Goal: Entertainment & Leisure: Consume media (video, audio)

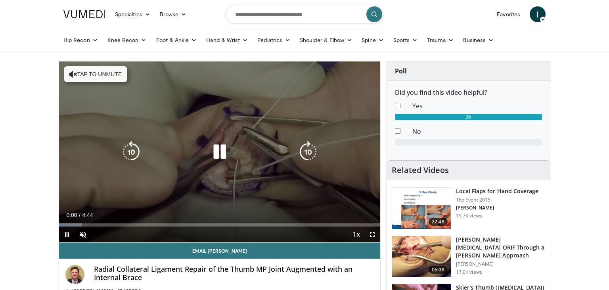
scroll to position [20, 0]
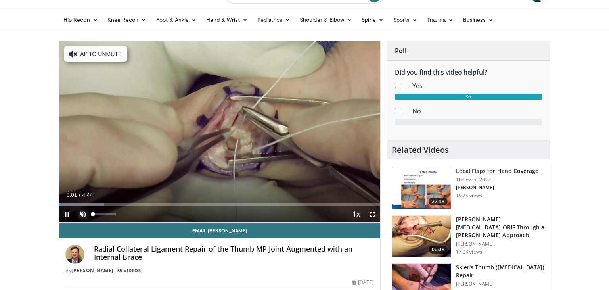
click at [86, 216] on span "Video Player" at bounding box center [83, 214] width 16 height 16
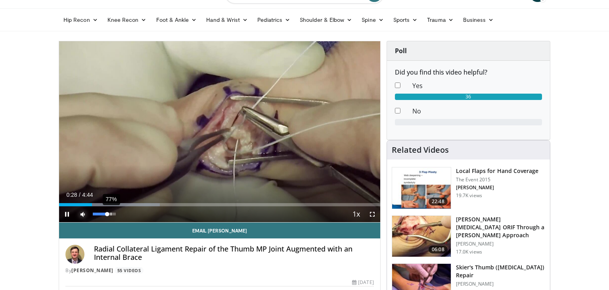
click at [110, 215] on div "77%" at bounding box center [104, 214] width 23 height 3
drag, startPoint x: 111, startPoint y: 215, endPoint x: 115, endPoint y: 216, distance: 4.5
click at [111, 215] on div "Volume Level" at bounding box center [102, 214] width 18 height 3
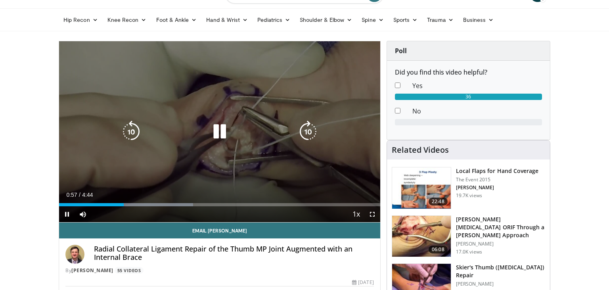
click at [223, 127] on icon "Video Player" at bounding box center [220, 132] width 22 height 22
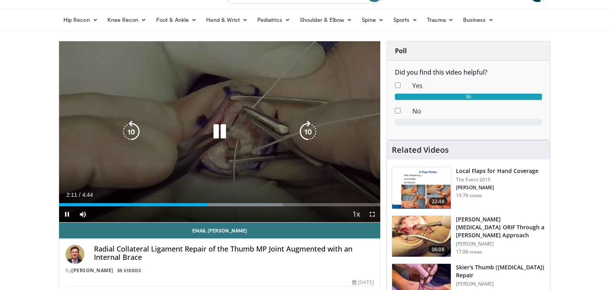
click at [236, 142] on div "10 seconds Tap to unmute" at bounding box center [219, 131] width 321 height 181
click at [219, 117] on div "10 seconds Tap to unmute" at bounding box center [219, 131] width 321 height 181
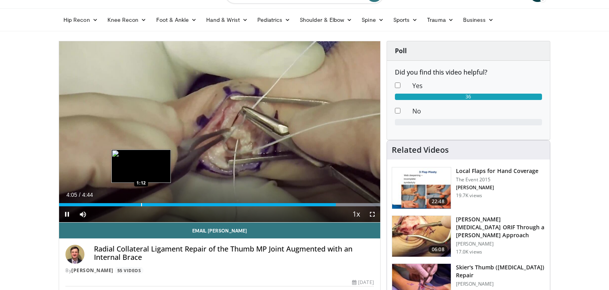
click at [140, 203] on div "4:05" at bounding box center [197, 204] width 277 height 3
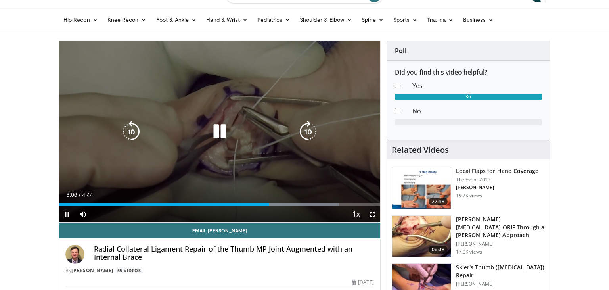
click at [204, 148] on div "20 seconds Tap to unmute" at bounding box center [219, 131] width 321 height 181
